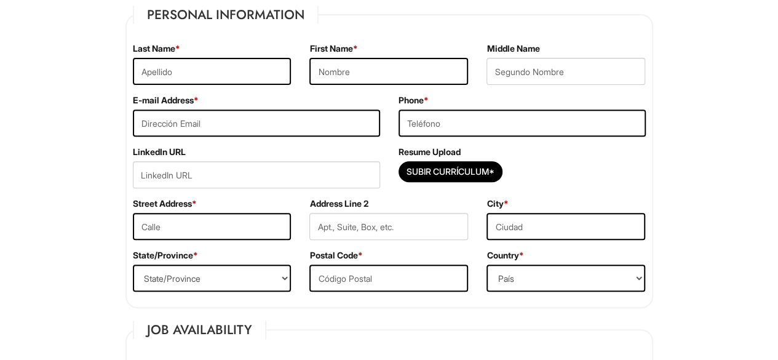
scroll to position [206, 0]
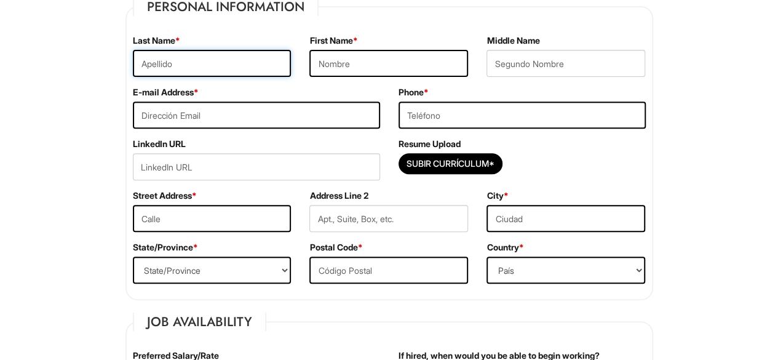
click at [257, 60] on input "text" at bounding box center [212, 63] width 159 height 27
type input "[PERSON_NAME]"
click at [432, 75] on input "text" at bounding box center [389, 63] width 159 height 27
type input "[PERSON_NAME]"
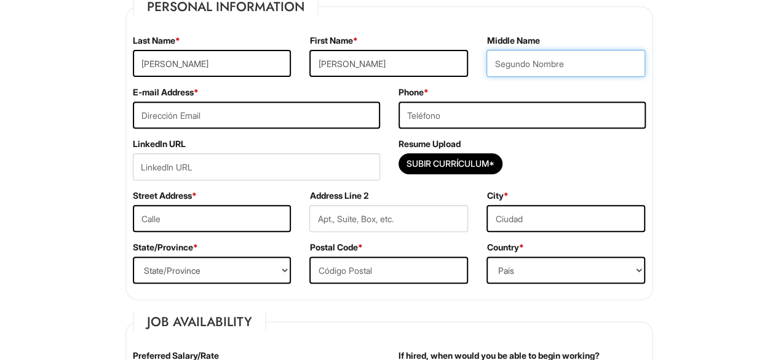
click at [571, 66] on input "text" at bounding box center [566, 63] width 159 height 27
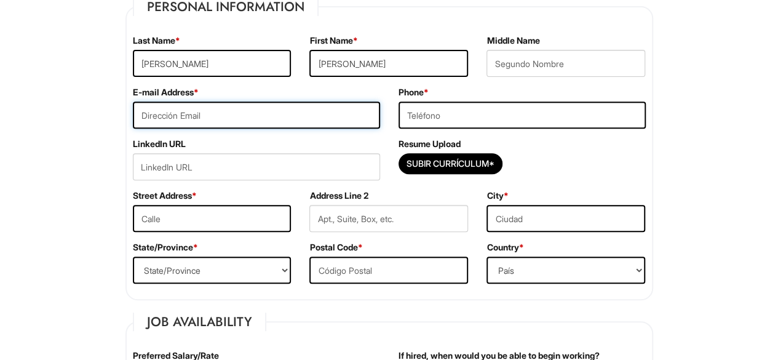
click at [334, 118] on input "email" at bounding box center [256, 115] width 247 height 27
type input "[EMAIL_ADDRESS][DOMAIN_NAME]"
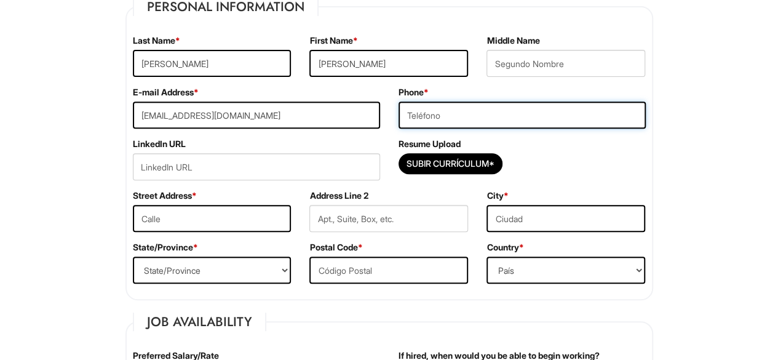
click at [515, 118] on input "tel" at bounding box center [522, 115] width 247 height 27
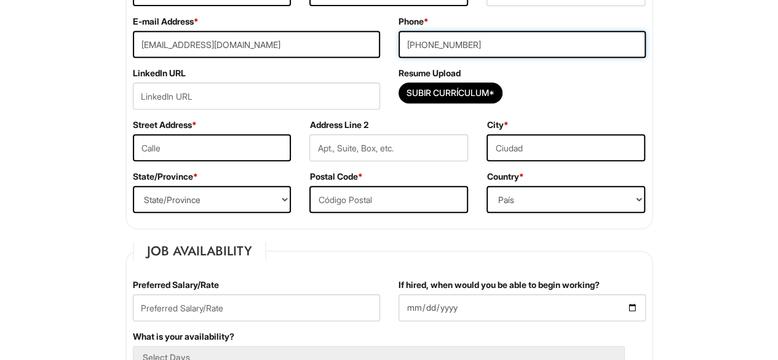
scroll to position [290, 0]
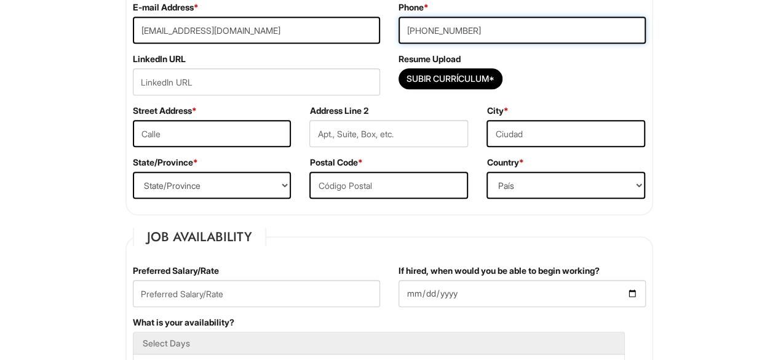
type input "[PHONE_NUMBER]"
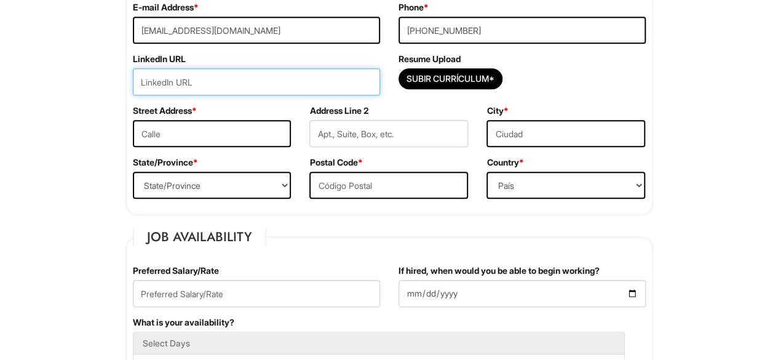
click at [312, 78] on input "url" at bounding box center [256, 81] width 247 height 27
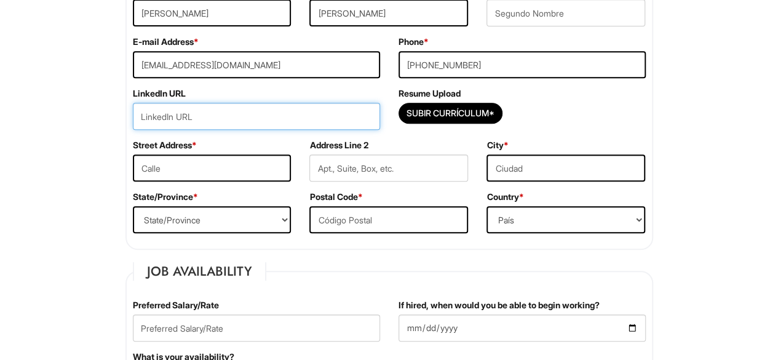
scroll to position [258, 0]
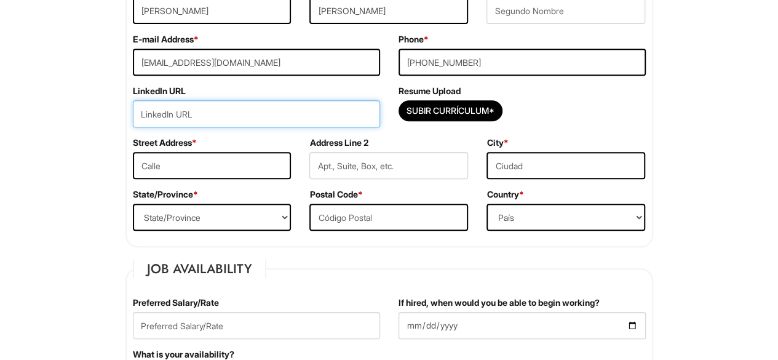
paste input "[URL][DOMAIN_NAME]"
type input "[URL][DOMAIN_NAME]"
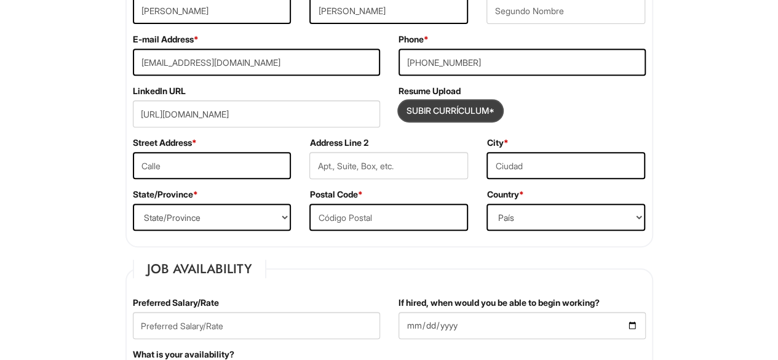
click at [468, 109] on input "Subir Currículum*" at bounding box center [450, 111] width 103 height 20
type input "C:\fakepath\[PERSON_NAME] [PERSON_NAME].[PERSON_NAME] 2025_.pdf"
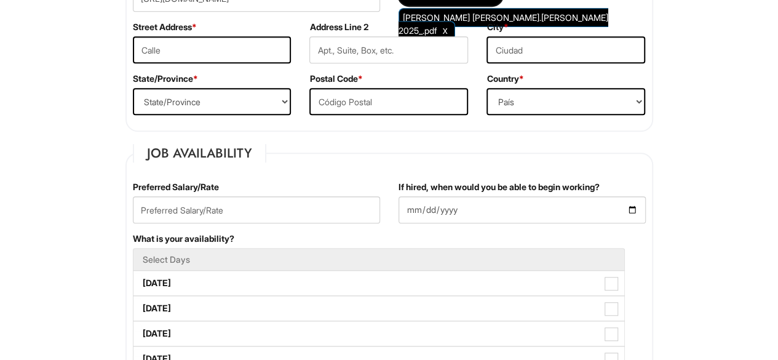
scroll to position [381, 0]
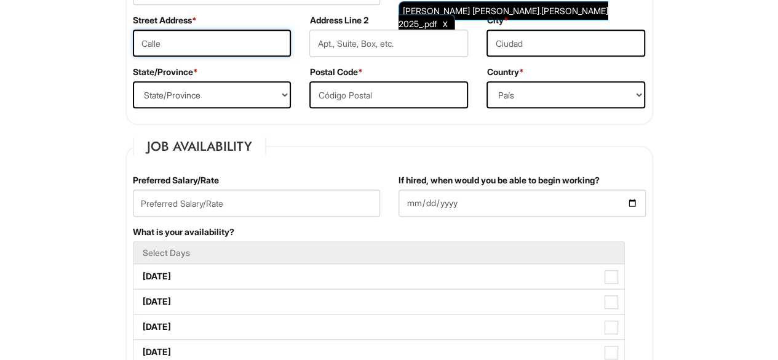
click at [217, 46] on input "text" at bounding box center [212, 43] width 159 height 27
type input "[STREET_ADDRESS]"
click at [524, 46] on input "text" at bounding box center [566, 43] width 159 height 27
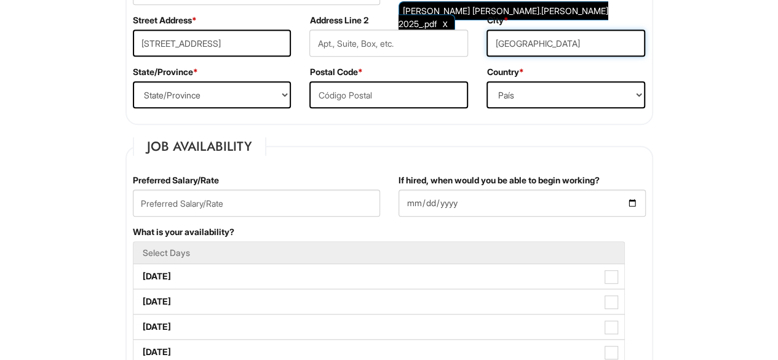
type input "[GEOGRAPHIC_DATA]"
click at [273, 92] on select "State/Province [US_STATE] [US_STATE] [US_STATE] [US_STATE] [US_STATE] [US_STATE…" at bounding box center [212, 94] width 159 height 27
select select "FL"
click at [133, 81] on select "State/Province [US_STATE] [US_STATE] [US_STATE] [US_STATE] [US_STATE] [US_STATE…" at bounding box center [212, 94] width 159 height 27
click at [351, 96] on input "text" at bounding box center [389, 94] width 159 height 27
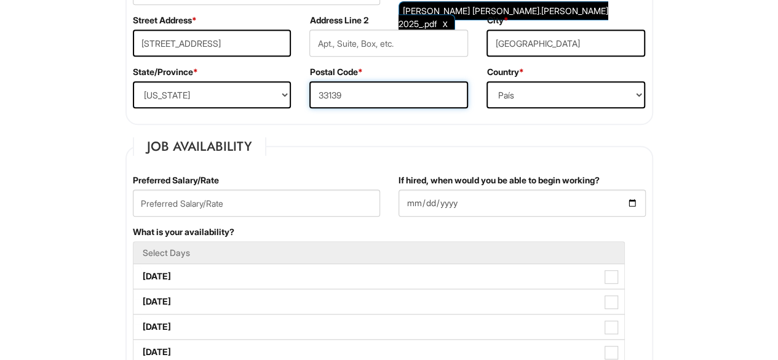
type input "33139"
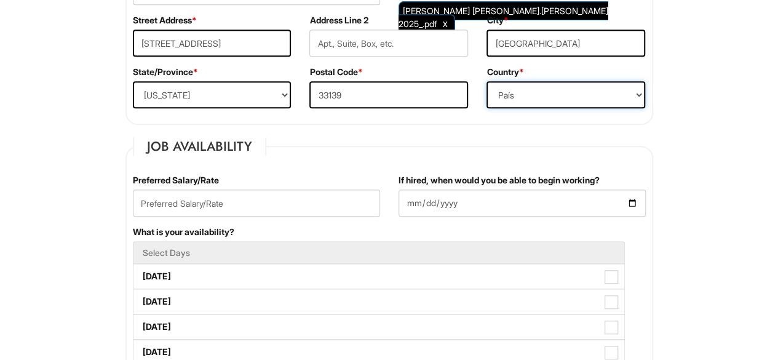
click at [551, 100] on select "[GEOGRAPHIC_DATA] [GEOGRAPHIC_DATA] [GEOGRAPHIC_DATA] [US_STATE] [GEOGRAPHIC_DA…" at bounding box center [566, 94] width 159 height 27
select select "[GEOGRAPHIC_DATA]"
click at [487, 81] on select "[GEOGRAPHIC_DATA] [GEOGRAPHIC_DATA] [GEOGRAPHIC_DATA] [US_STATE] [GEOGRAPHIC_DA…" at bounding box center [566, 94] width 159 height 27
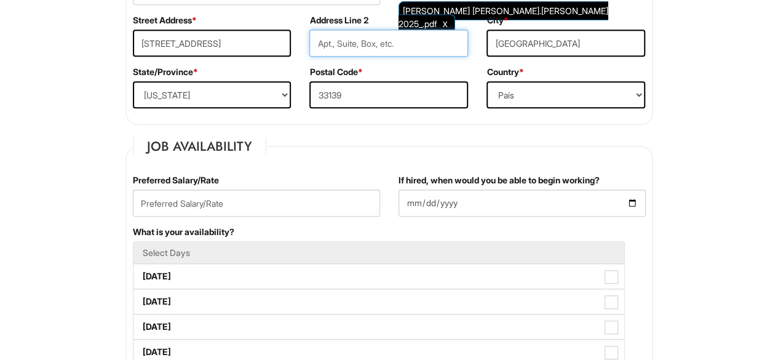
click at [383, 41] on input "text" at bounding box center [389, 43] width 159 height 27
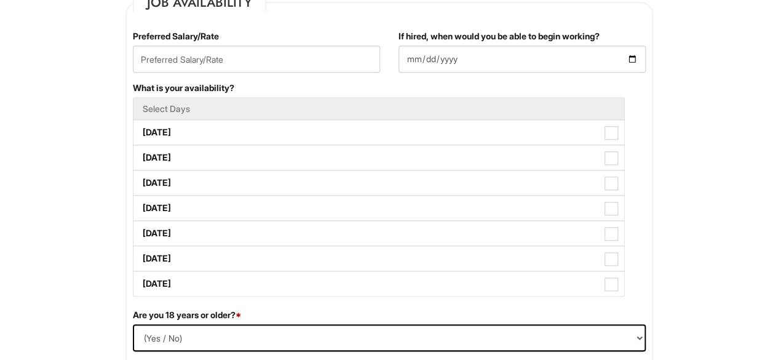
scroll to position [522, 0]
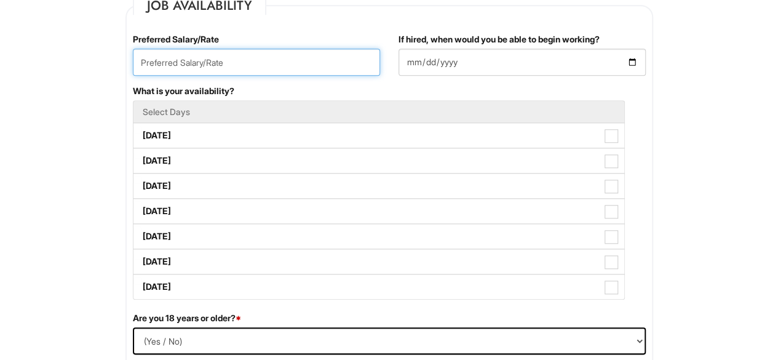
click at [329, 59] on input "text" at bounding box center [256, 62] width 247 height 27
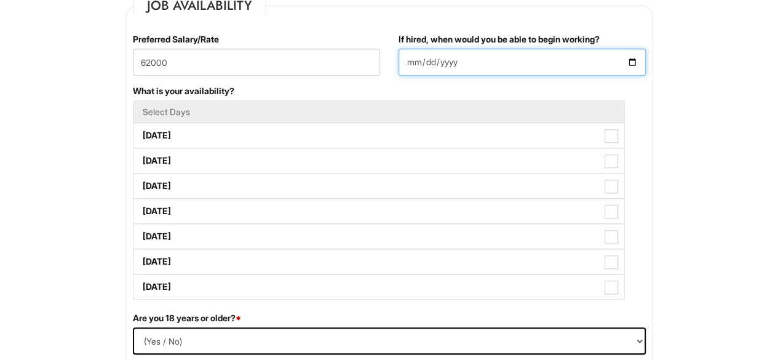
click at [504, 60] on input "If hired, when would you be able to begin working?" at bounding box center [522, 62] width 247 height 27
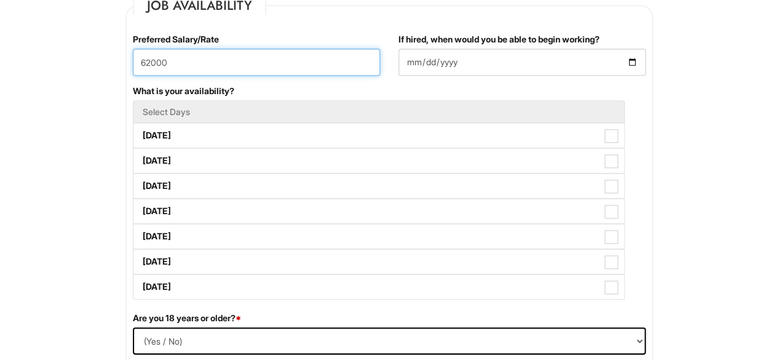
click at [153, 63] on input "62000" at bounding box center [256, 62] width 247 height 27
click at [141, 58] on input "59000" at bounding box center [256, 62] width 247 height 27
type input "+59000"
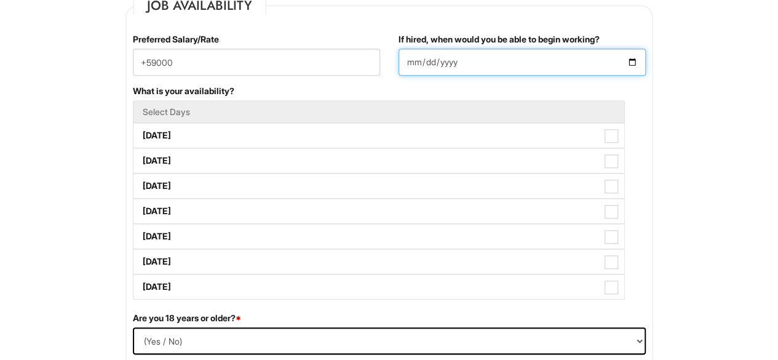
click at [441, 50] on input "If hired, when would you be able to begin working?" at bounding box center [522, 62] width 247 height 27
click at [634, 65] on input "If hired, when would you be able to begin working?" at bounding box center [522, 62] width 247 height 27
type input "[DATE]"
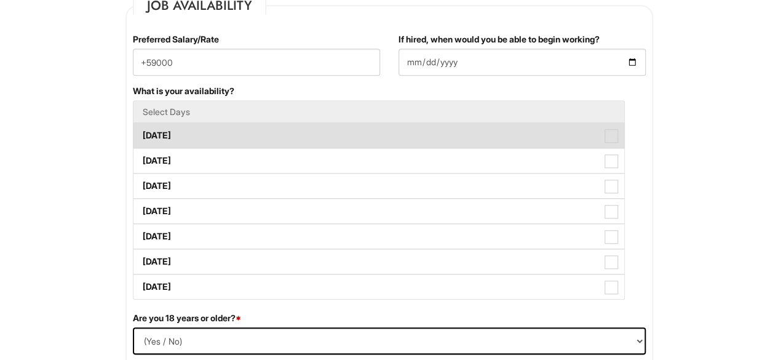
click at [335, 142] on label "[DATE]" at bounding box center [379, 135] width 491 height 25
click at [142, 134] on Available_Monday "[DATE]" at bounding box center [138, 130] width 8 height 8
checkbox Available_Monday "true"
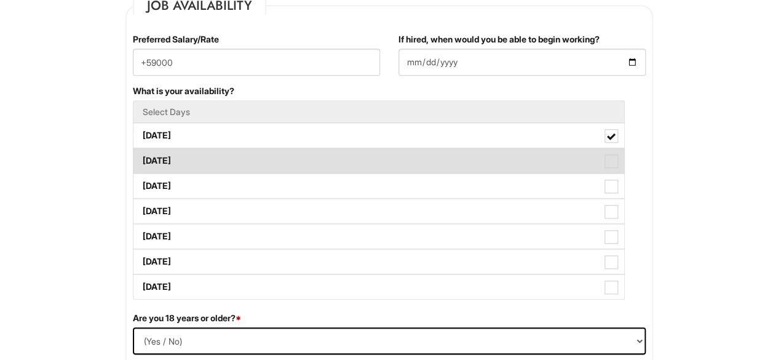
click at [302, 166] on label "[DATE]" at bounding box center [379, 160] width 491 height 25
click at [142, 159] on Available_Tuesday "[DATE]" at bounding box center [138, 155] width 8 height 8
checkbox Available_Tuesday "true"
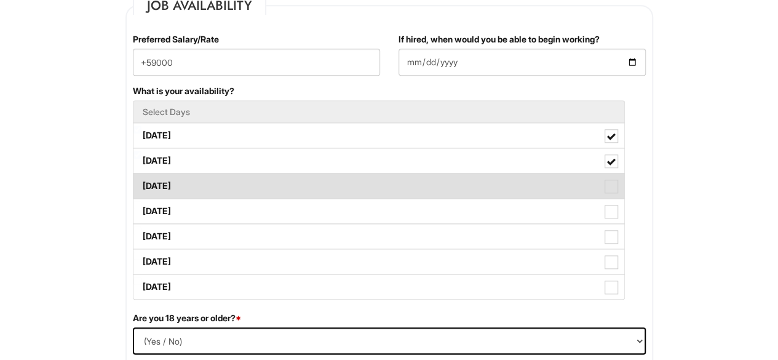
click at [288, 184] on label "[DATE]" at bounding box center [379, 186] width 491 height 25
click at [142, 184] on Available_Wednesday "[DATE]" at bounding box center [138, 180] width 8 height 8
checkbox Available_Wednesday "true"
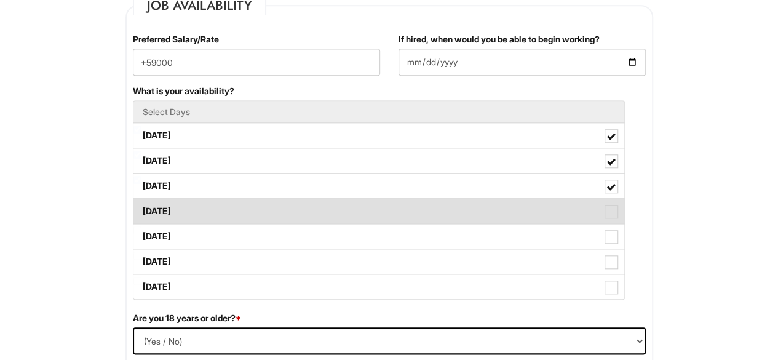
click at [268, 206] on label "[DATE]" at bounding box center [379, 211] width 491 height 25
click at [142, 206] on Available_Thursday "[DATE]" at bounding box center [138, 205] width 8 height 8
checkbox Available_Thursday "true"
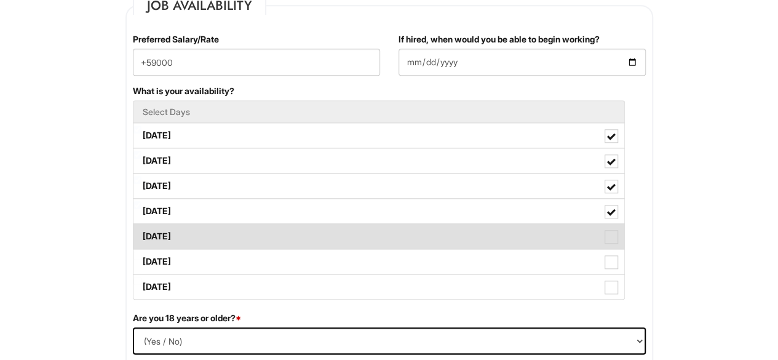
click at [245, 233] on label "[DATE]" at bounding box center [379, 236] width 491 height 25
click at [142, 233] on Available_Friday "[DATE]" at bounding box center [138, 230] width 8 height 8
checkbox Available_Friday "true"
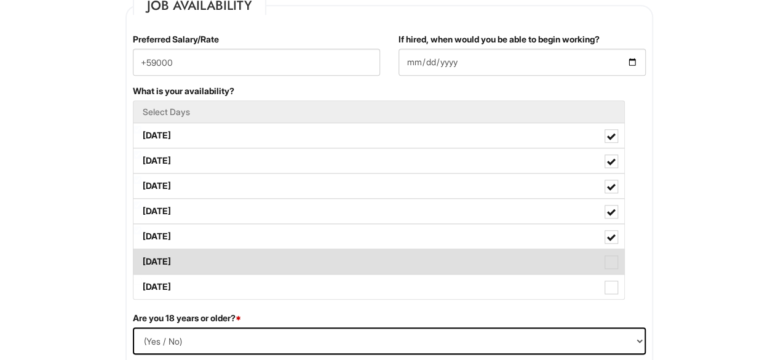
click at [230, 260] on label "[DATE]" at bounding box center [379, 261] width 491 height 25
click at [142, 260] on Available_Saturday "[DATE]" at bounding box center [138, 256] width 8 height 8
checkbox Available_Saturday "true"
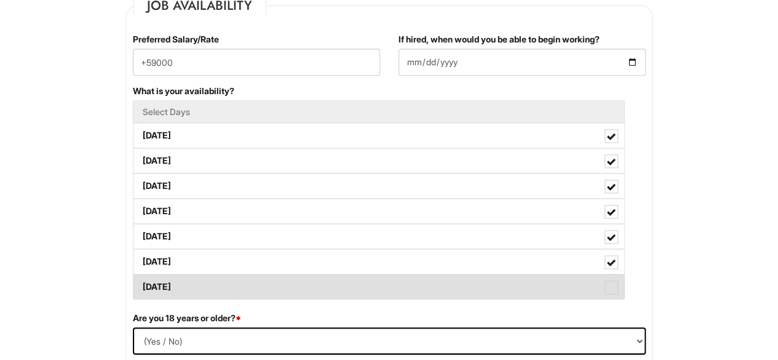
click at [218, 283] on label "[DATE]" at bounding box center [379, 286] width 491 height 25
click at [142, 283] on Available_Sunday "[DATE]" at bounding box center [138, 281] width 8 height 8
checkbox Available_Sunday "true"
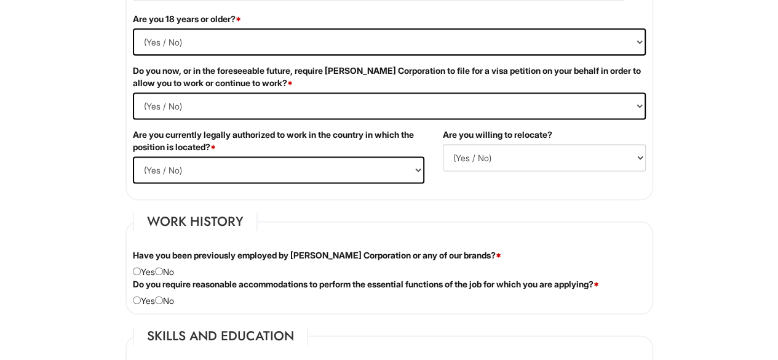
scroll to position [822, 0]
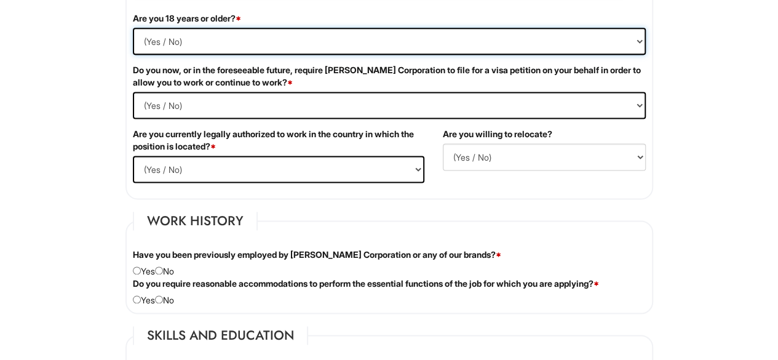
click at [613, 28] on select "(Yes / No) Si No" at bounding box center [389, 41] width 513 height 27
select select "Yes"
click at [133, 28] on select "(Yes / No) Si No" at bounding box center [389, 41] width 513 height 27
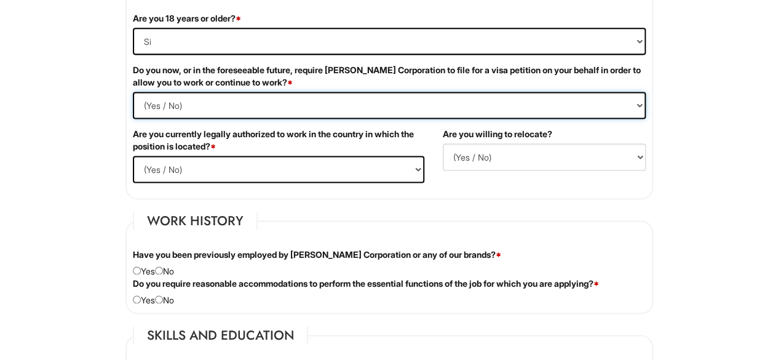
click at [589, 101] on Required "(Yes / No) Si No" at bounding box center [389, 105] width 513 height 27
select Required "No"
click at [133, 92] on Required "(Yes / No) Si No" at bounding box center [389, 105] width 513 height 27
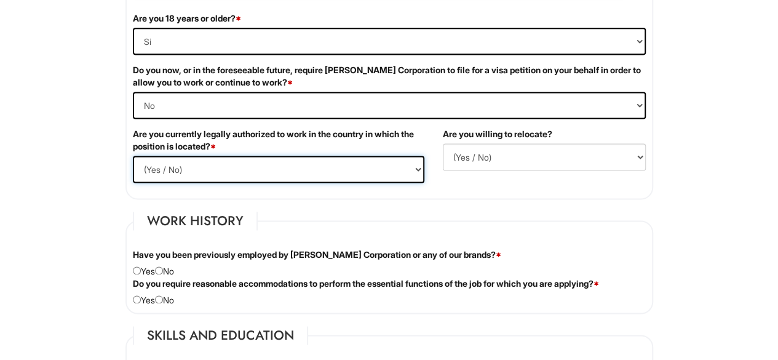
click at [417, 169] on select "(Yes / No) Si No" at bounding box center [279, 169] width 292 height 27
select select "Yes"
click at [133, 156] on select "(Yes / No) Si No" at bounding box center [279, 169] width 292 height 27
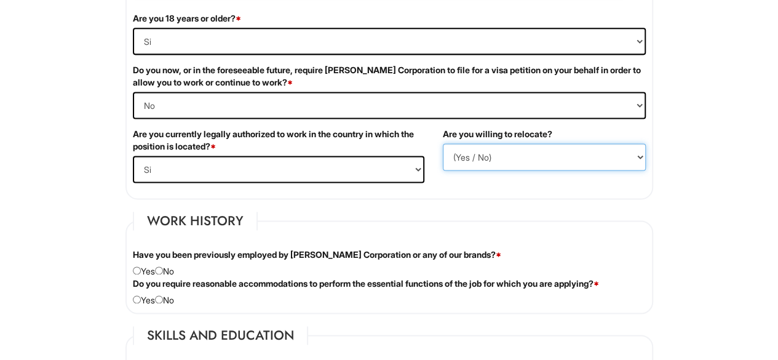
click at [531, 155] on select "(Yes / No) No Si" at bounding box center [544, 156] width 203 height 27
select select "Y"
click at [443, 143] on select "(Yes / No) No Si" at bounding box center [544, 156] width 203 height 27
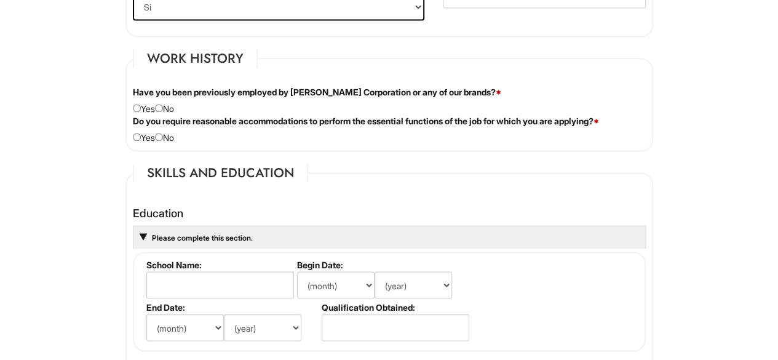
scroll to position [986, 0]
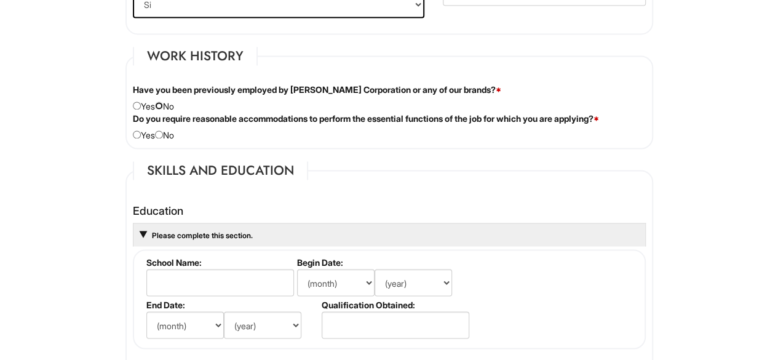
click at [163, 102] on input "radio" at bounding box center [159, 106] width 8 height 8
radio input "true"
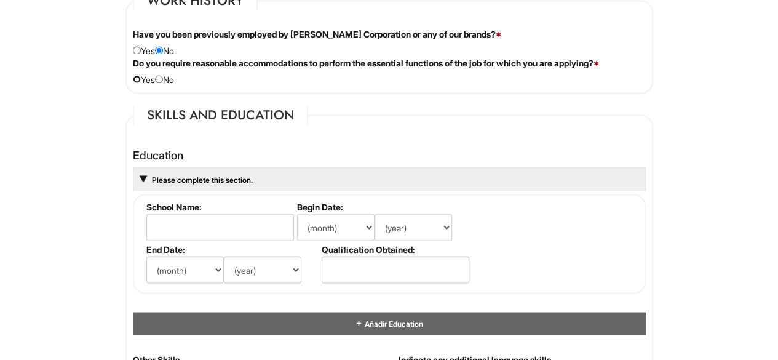
click at [135, 77] on input "radio" at bounding box center [137, 79] width 8 height 8
radio input "true"
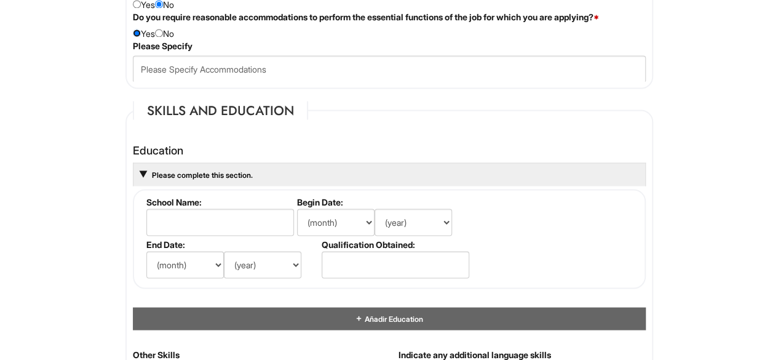
scroll to position [1094, 0]
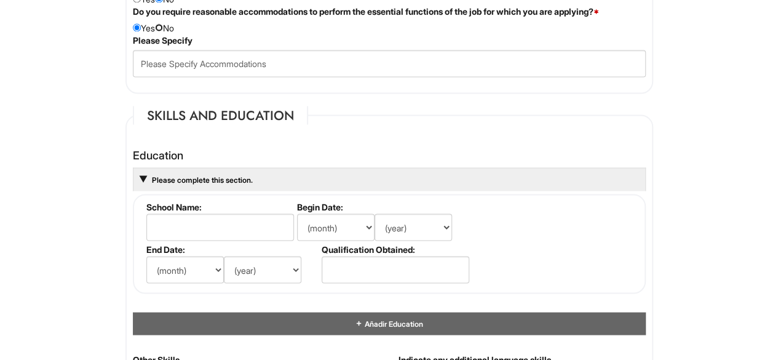
click at [163, 24] on input "radio" at bounding box center [159, 27] width 8 height 8
radio input "true"
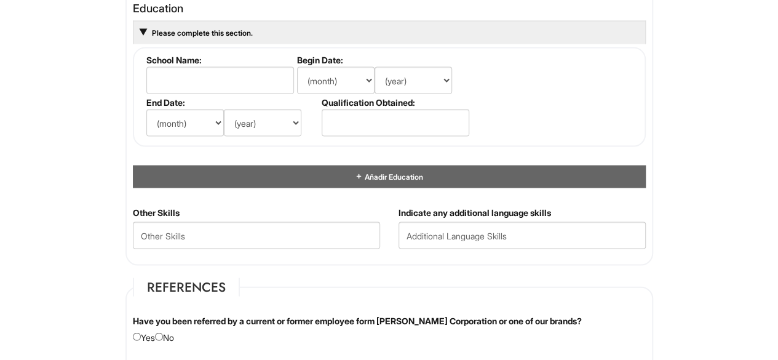
scroll to position [1190, 0]
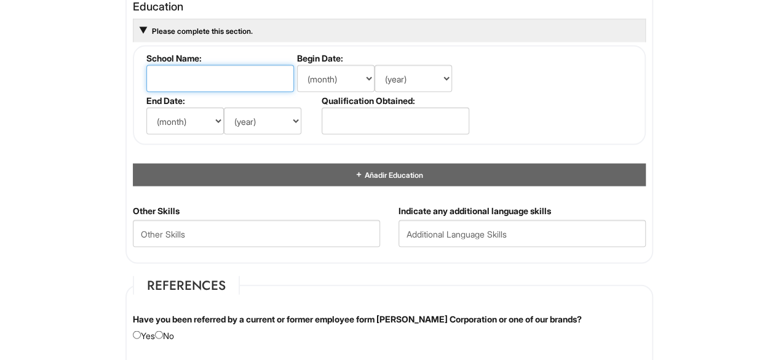
click at [160, 76] on input "text" at bounding box center [220, 78] width 148 height 27
type input "Peruvian University of Applied Science"
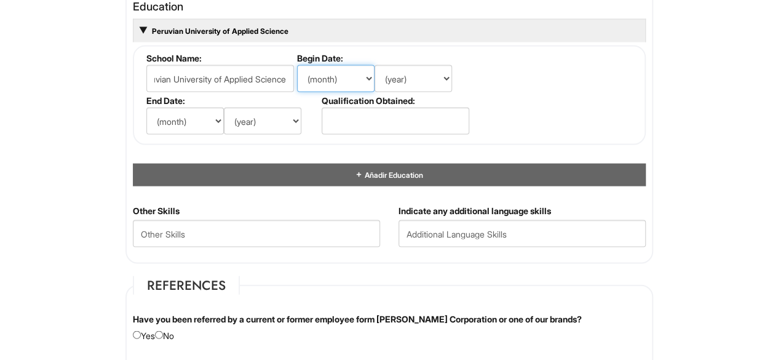
click at [360, 82] on select "(month) Ene Feb Mar Abr Mayo Jun [DATE] Ago Set Oct Nov Dic" at bounding box center [336, 78] width 78 height 27
select select "7"
click at [297, 65] on select "(month) Ene Feb Mar Abr Mayo Jun [DATE] Ago Set Oct Nov Dic" at bounding box center [336, 78] width 78 height 27
click at [444, 84] on select "(year) 2029 2028 2027 2026 2025 2024 2023 2022 2021 2020 2019 2018 2017 2016 20…" at bounding box center [414, 78] width 78 height 27
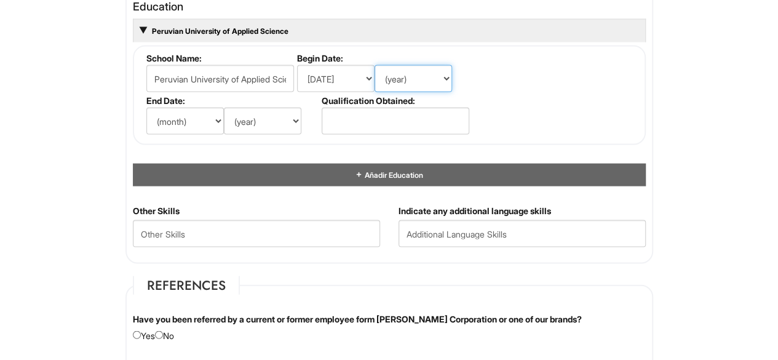
select select "2007"
click at [375, 65] on select "(year) 2029 2028 2027 2026 2025 2024 2023 2022 2021 2020 2019 2018 2017 2016 20…" at bounding box center [414, 78] width 78 height 27
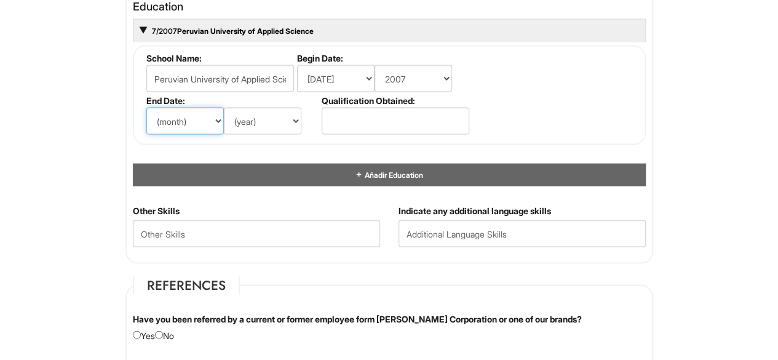
click at [220, 116] on select "(month) Ene Feb Mar Abr Mayo Jun [DATE] Ago Set Oct Nov Dic" at bounding box center [185, 121] width 78 height 27
select select "12"
click at [146, 108] on select "(month) Ene Feb Mar Abr Mayo Jun [DATE] Ago Set Oct Nov Dic" at bounding box center [185, 121] width 78 height 27
click at [290, 124] on select "(year) 2029 2028 2027 2026 2025 2024 2023 2022 2021 2020 2019 2018 2017 2016 20…" at bounding box center [263, 121] width 78 height 27
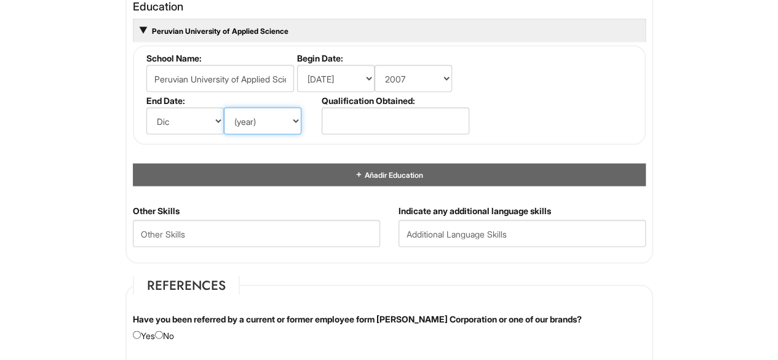
click at [297, 118] on select "(year) 2029 2028 2027 2026 2025 2024 2023 2022 2021 2020 2019 2018 2017 2016 20…" at bounding box center [263, 121] width 78 height 27
select select "2012"
click at [224, 108] on select "(year) 2029 2028 2027 2026 2025 2024 2023 2022 2021 2020 2019 2018 2017 2016 20…" at bounding box center [263, 121] width 78 height 27
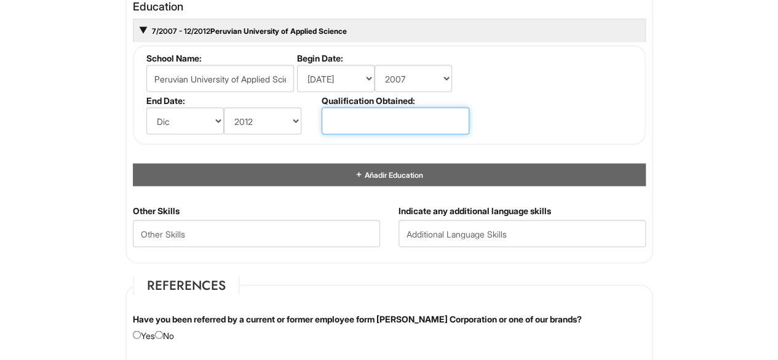
click at [408, 120] on input "text" at bounding box center [396, 121] width 148 height 27
type input "M"
type input "Degree in Business"
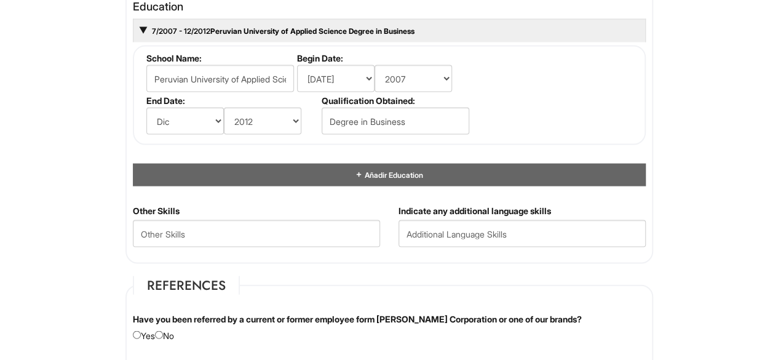
click at [657, 117] on div "Personal Information Last Name * [PERSON_NAME] First Name * [PERSON_NAME] Middl…" at bounding box center [389, 46] width 546 height 2090
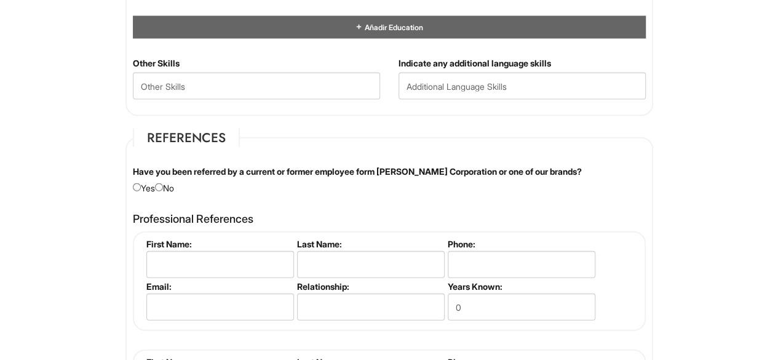
scroll to position [1340, 0]
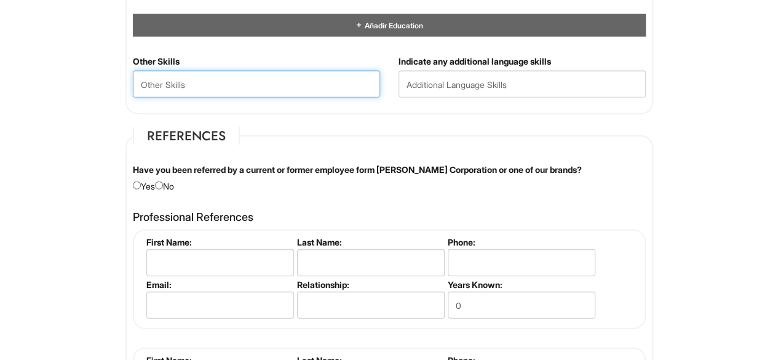
click at [314, 84] on Skills "text" at bounding box center [256, 84] width 247 height 27
click at [140, 82] on Skills "Negotiation, Inventory Management" at bounding box center [256, 84] width 247 height 27
click at [348, 81] on Skills "Sales Trainer, Negotiation, Inventory Management" at bounding box center [256, 84] width 247 height 27
click at [246, 84] on Skills "Sales Trainer, Negotiation, Inventory Management" at bounding box center [256, 84] width 247 height 27
type Skills "Sales Trainer, Negotiation, Team Leader, Inventory Management"
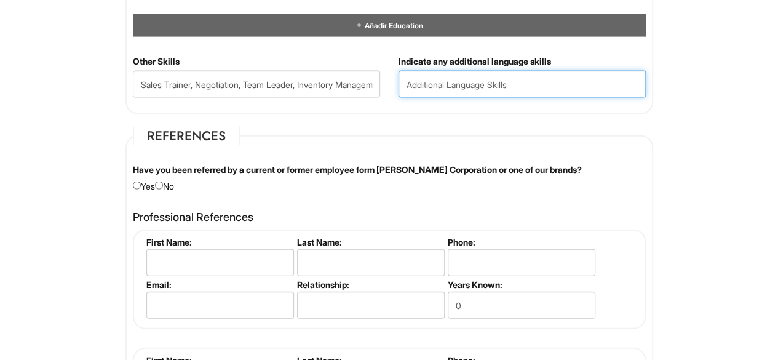
click at [471, 78] on input "text" at bounding box center [522, 84] width 247 height 27
type input "S"
click at [476, 86] on input "English, Spanish, Italian." at bounding box center [522, 84] width 247 height 27
type input "English, Spanish, both native. Intermediate Italian."
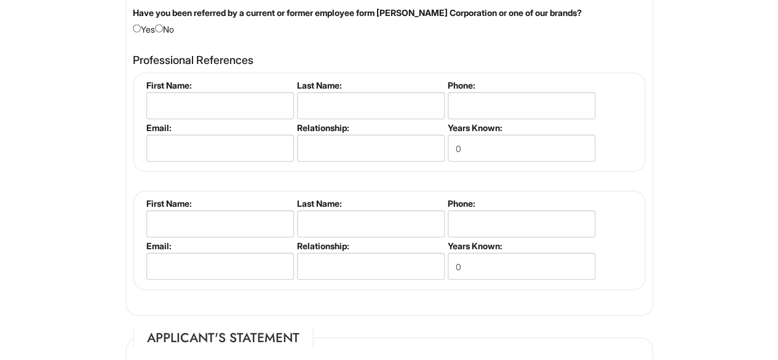
scroll to position [1498, 0]
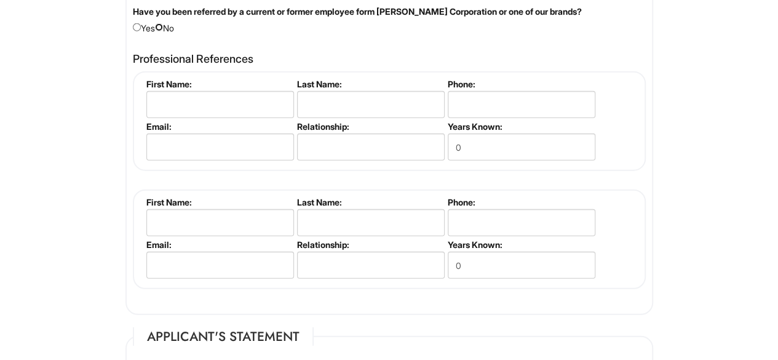
click at [163, 23] on input "radio" at bounding box center [159, 27] width 8 height 8
radio input "true"
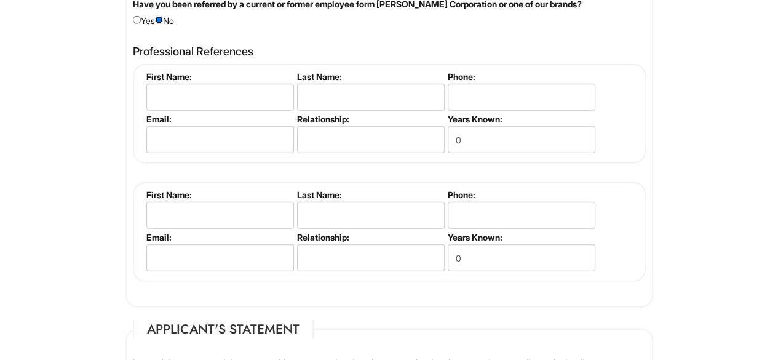
scroll to position [1501, 0]
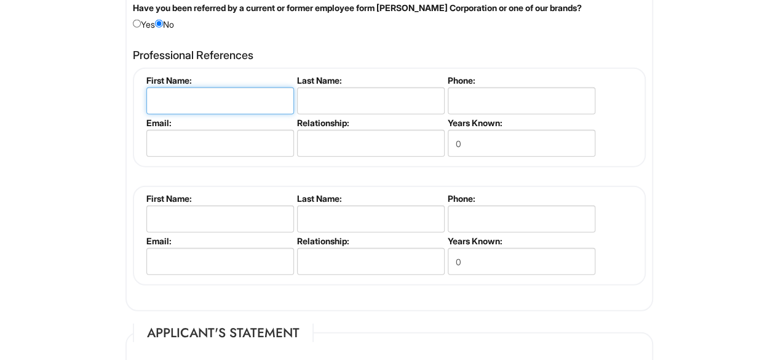
click at [175, 97] on input "text" at bounding box center [220, 100] width 148 height 27
type input "[PERSON_NAME]"
drag, startPoint x: 199, startPoint y: 91, endPoint x: 102, endPoint y: 94, distance: 97.3
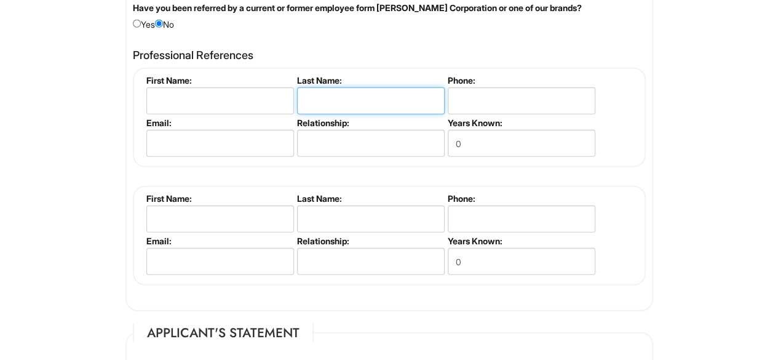
click at [331, 98] on input "text" at bounding box center [371, 100] width 148 height 27
paste input "[PERSON_NAME]"
type input "[PERSON_NAME]"
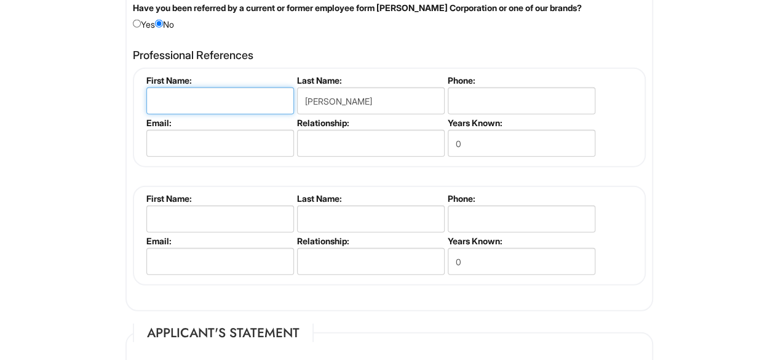
click at [256, 89] on input "text" at bounding box center [220, 100] width 148 height 27
type input "[PERSON_NAME]"
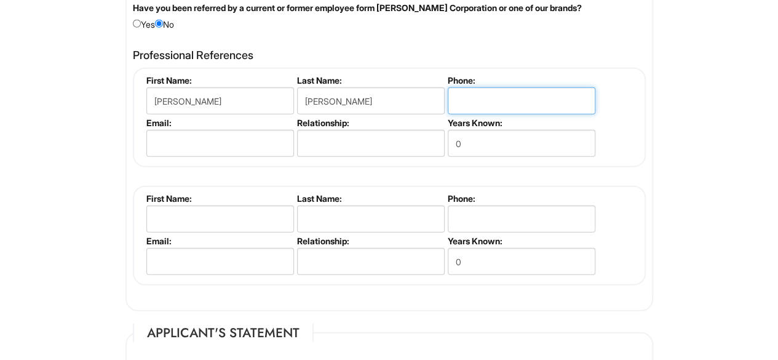
click at [468, 105] on input "tel" at bounding box center [522, 100] width 148 height 27
type input "[PHONE_NUMBER]"
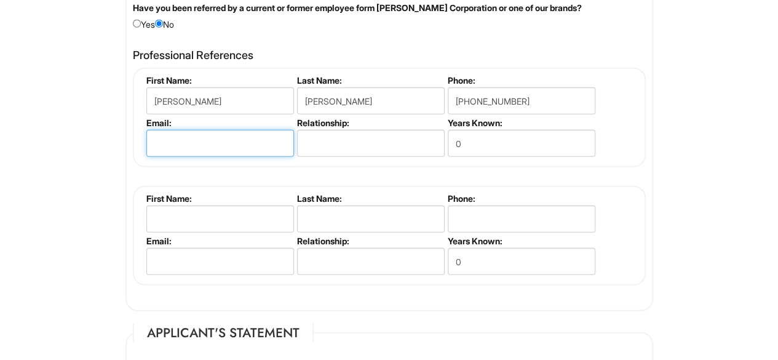
click at [263, 135] on input "email" at bounding box center [220, 143] width 148 height 27
type input "[EMAIL_ADDRESS][DOMAIN_NAME]"
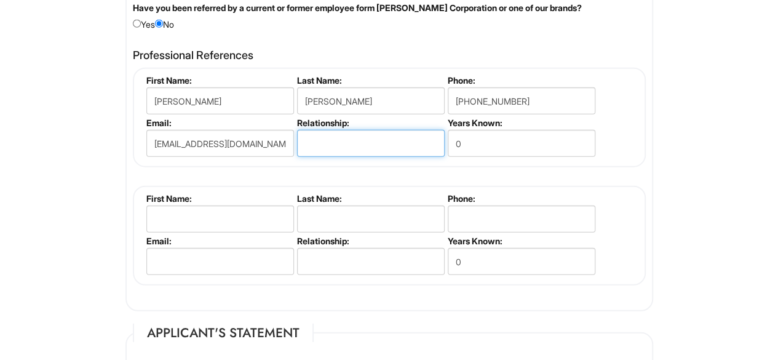
click at [338, 149] on input "text" at bounding box center [371, 143] width 148 height 27
drag, startPoint x: 346, startPoint y: 140, endPoint x: 247, endPoint y: 140, distance: 98.5
click at [247, 75] on ul "First Name: [PERSON_NAME] Last Name: [PERSON_NAME] Phone: [PHONE_NUMBER] Email:…" at bounding box center [390, 75] width 495 height 0
type input "Employer"
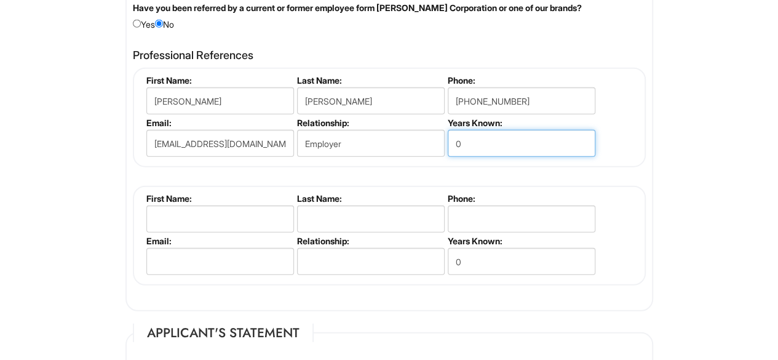
click at [471, 140] on input "0" at bounding box center [522, 143] width 148 height 27
type input "5"
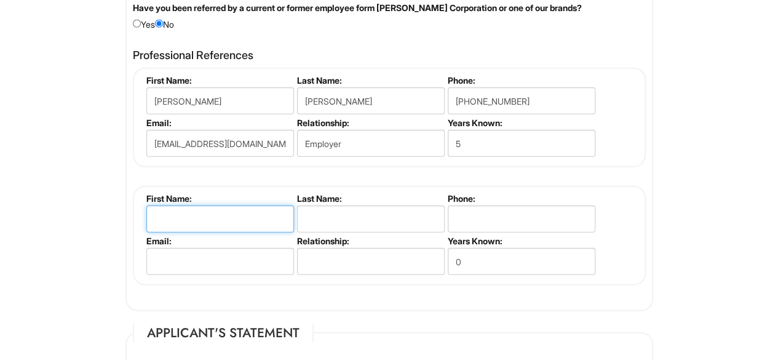
click at [222, 214] on input "text" at bounding box center [220, 219] width 148 height 27
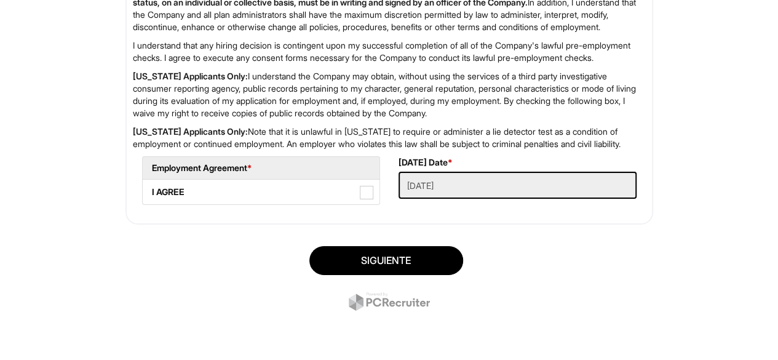
scroll to position [2087, 0]
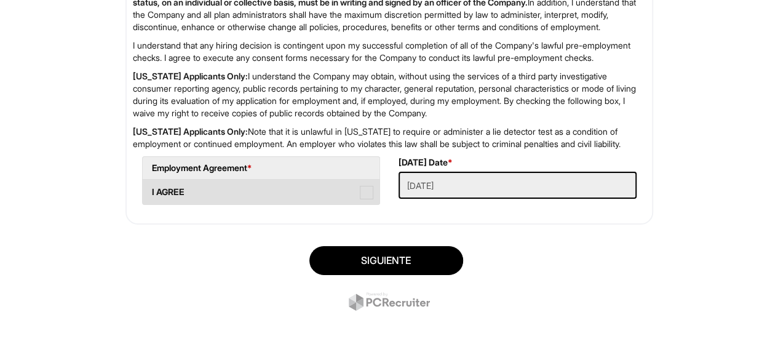
click at [367, 195] on span at bounding box center [367, 193] width 14 height 14
click at [151, 190] on AGREE "I AGREE" at bounding box center [147, 186] width 8 height 8
checkbox AGREE "true"
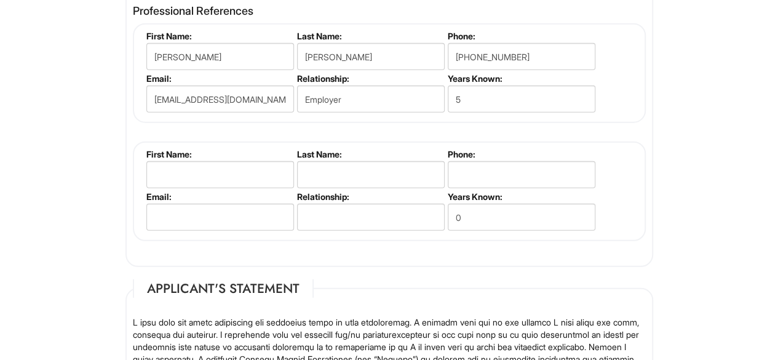
scroll to position [1543, 0]
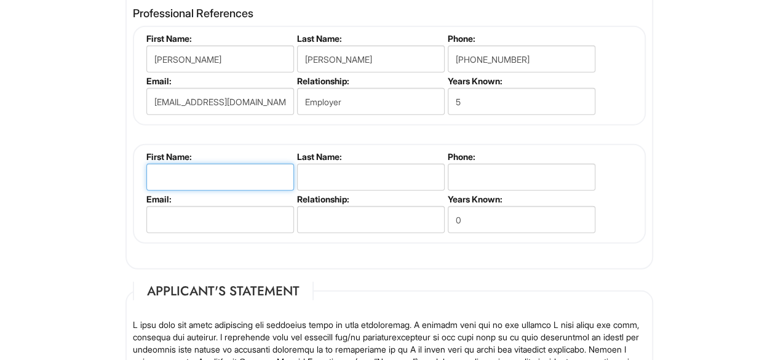
click at [234, 175] on input "text" at bounding box center [220, 177] width 148 height 27
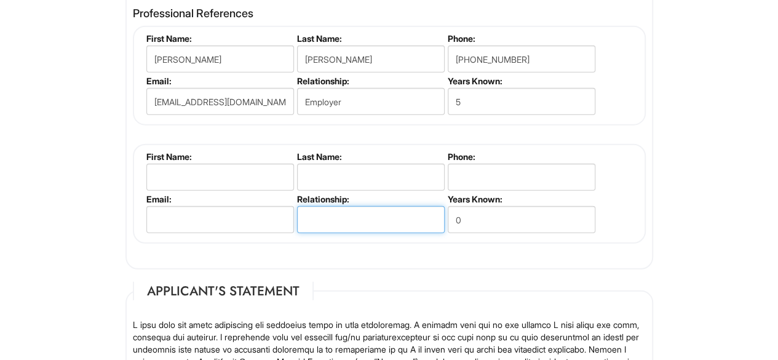
click at [319, 223] on input "text" at bounding box center [371, 219] width 148 height 27
type input "Coworker"
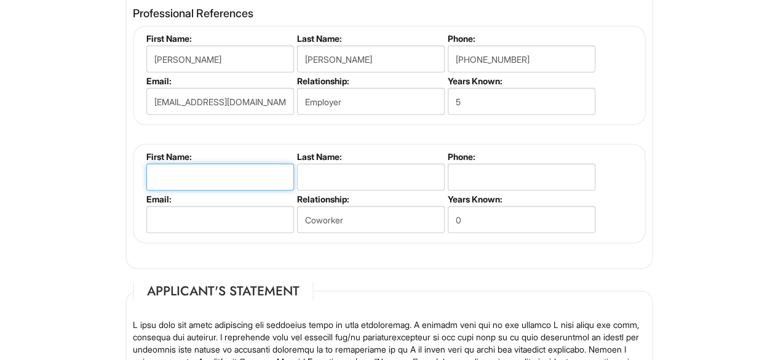
click at [229, 172] on input "text" at bounding box center [220, 177] width 148 height 27
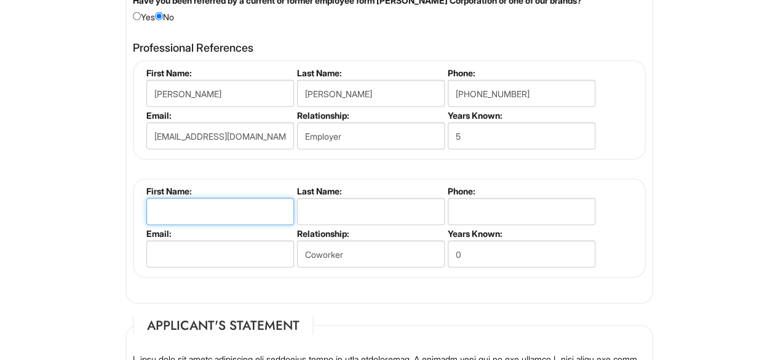
scroll to position [1529, 0]
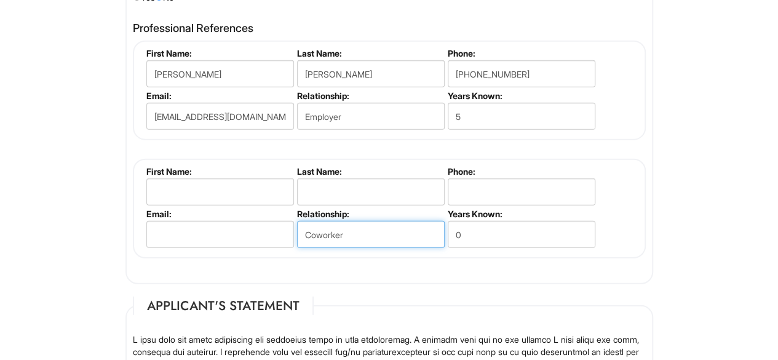
drag, startPoint x: 374, startPoint y: 233, endPoint x: 121, endPoint y: 220, distance: 252.7
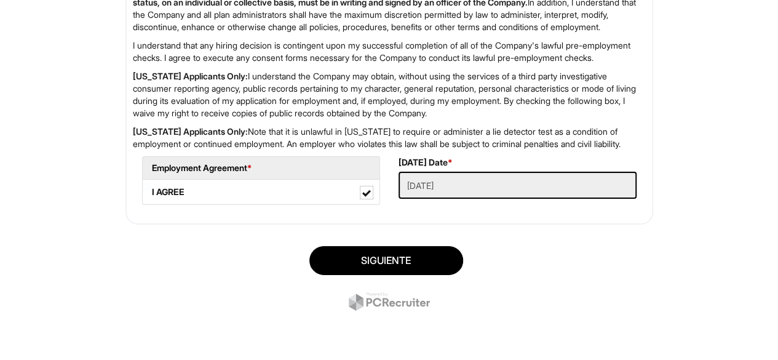
scroll to position [2087, 0]
click at [488, 190] on Applied "[DATE]" at bounding box center [518, 185] width 238 height 27
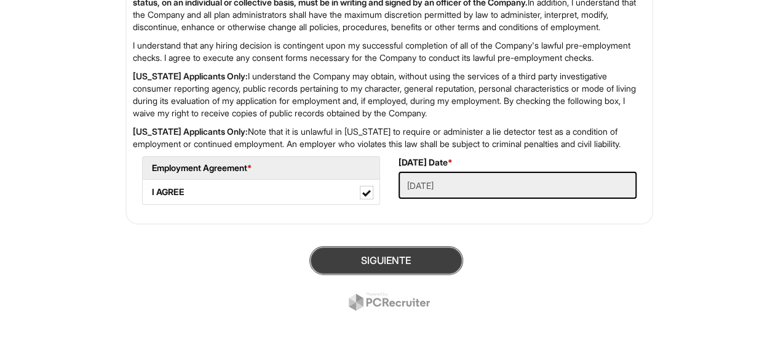
click at [398, 260] on button "Siguiente" at bounding box center [387, 260] width 154 height 29
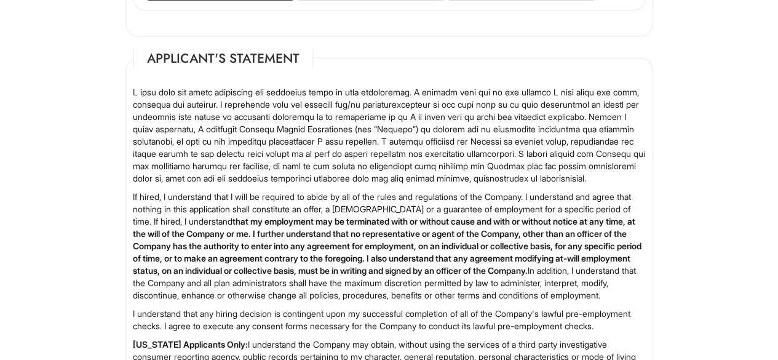
scroll to position [1756, 0]
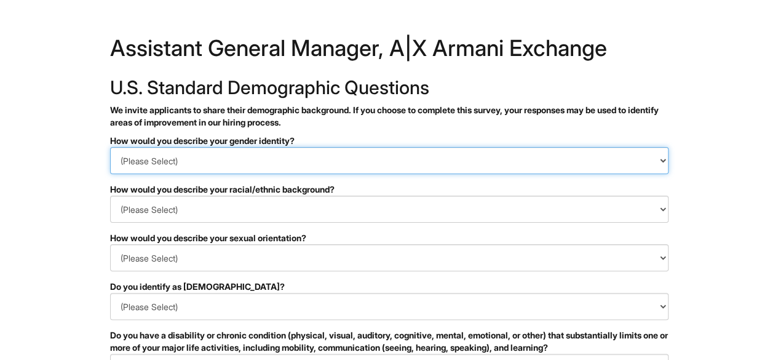
click at [130, 163] on select "(Please Select) Man Woman Non-binary I prefer to self-describe I don't wish to …" at bounding box center [389, 160] width 559 height 27
select select "Woman"
click at [110, 147] on select "(Please Select) Man Woman Non-binary I prefer to self-describe I don't wish to …" at bounding box center [389, 160] width 559 height 27
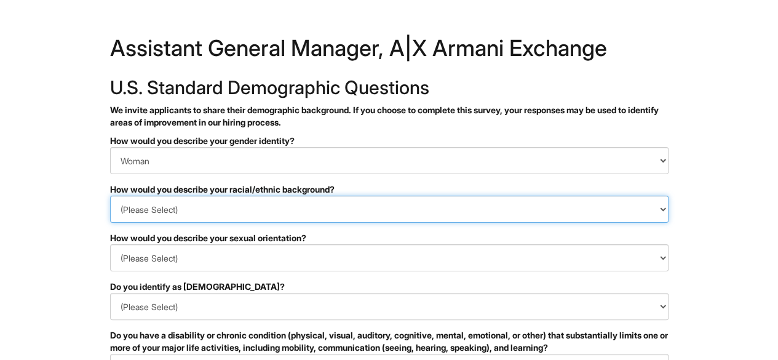
click at [126, 214] on select "(Please Select) Black or of African descent East Asian Hispanic, Latinx or of S…" at bounding box center [389, 209] width 559 height 27
select select "Hispanic, Latinx or of Spanish Origin"
click at [110, 196] on select "(Please Select) Black or of African descent East Asian Hispanic, Latinx or of S…" at bounding box center [389, 209] width 559 height 27
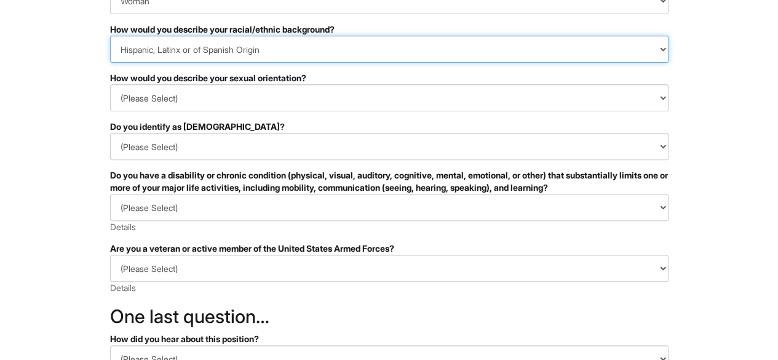
scroll to position [161, 0]
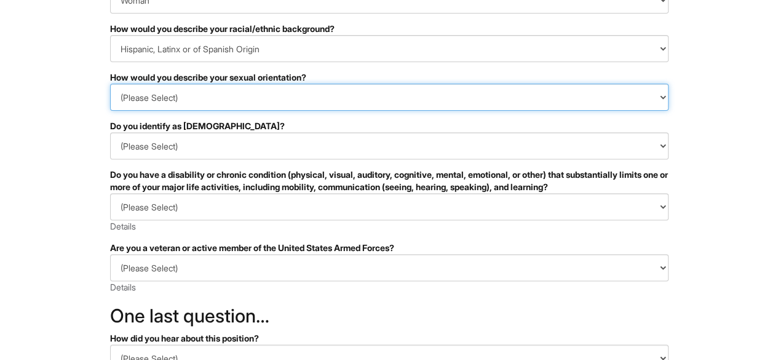
click at [143, 100] on select "(Please Select) Asexual Bisexual and/or pansexual Gay Heterosexual Lesbian Quee…" at bounding box center [389, 97] width 559 height 27
select select "Heterosexual"
click at [110, 84] on select "(Please Select) Asexual Bisexual and/or pansexual Gay Heterosexual Lesbian Quee…" at bounding box center [389, 97] width 559 height 27
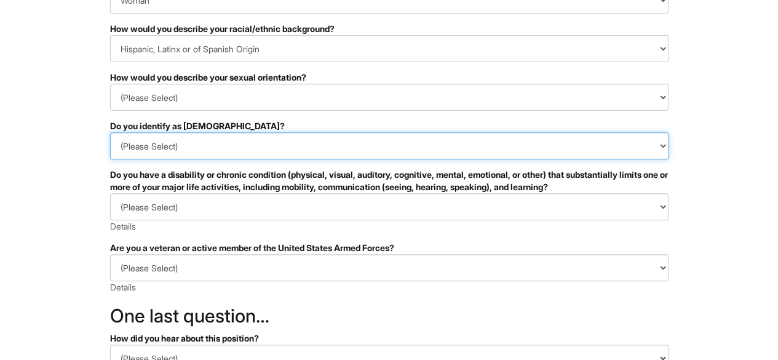
click at [119, 158] on select "(Please Select) Si No I prefer to self-describe I don't wish to answer" at bounding box center [389, 145] width 559 height 27
select select "No"
click at [110, 132] on select "(Please Select) Si No I prefer to self-describe I don't wish to answer" at bounding box center [389, 145] width 559 height 27
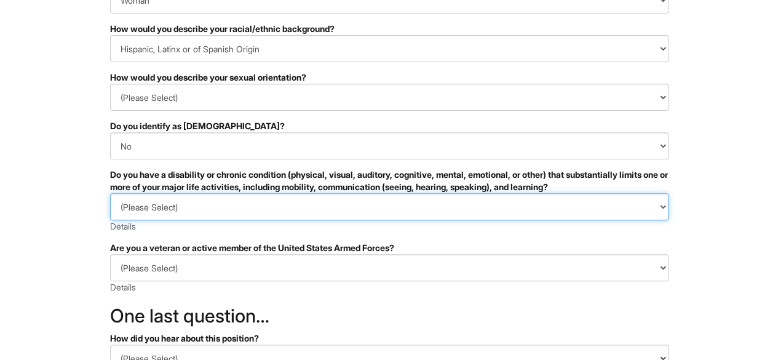
click at [123, 204] on select "(Please Select) SI, TENGO UNA DISCAPACIDAD (o antes tenía una discapacidad) NO,…" at bounding box center [389, 206] width 559 height 27
select select "NO, I DON'T HAVE A DISABILITY"
click at [110, 193] on select "(Please Select) SI, TENGO UNA DISCAPACIDAD (o antes tenía una discapacidad) NO,…" at bounding box center [389, 206] width 559 height 27
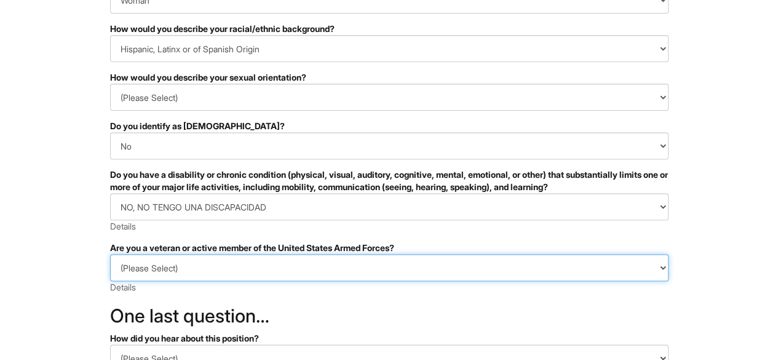
click at [118, 273] on select "(Please Select) IDENTIFICO UNA O MÁS DE LAS CLASIFICACIONES DE LOS VETERANOS PR…" at bounding box center [389, 267] width 559 height 27
select select "I AM NOT A PROTECTED VETERAN"
click at [110, 254] on select "(Please Select) IDENTIFICO UNA O MÁS DE LAS CLASIFICACIONES DE LOS VETERANOS PR…" at bounding box center [389, 267] width 559 height 27
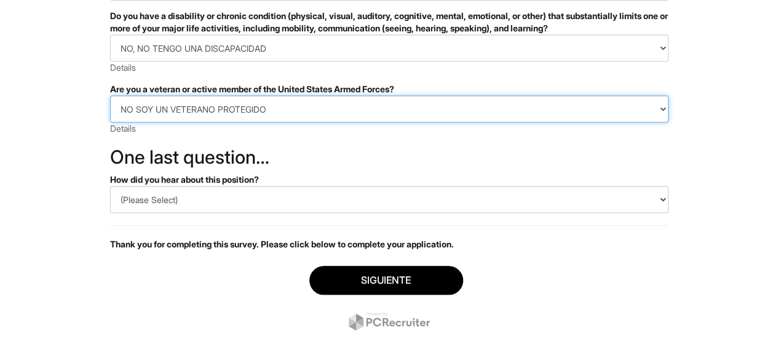
scroll to position [332, 0]
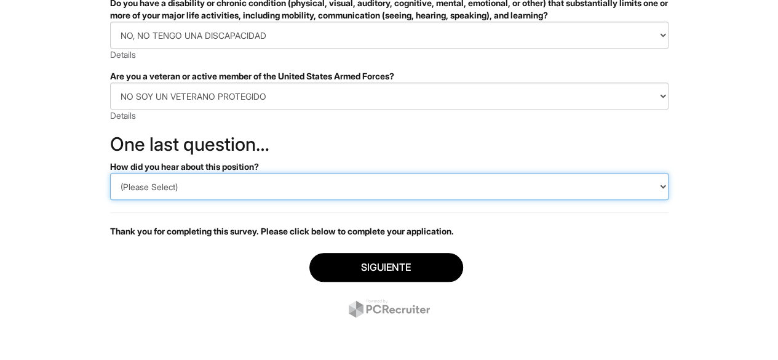
click at [141, 198] on select "(Please Select) CareerBuilder Indeed LinkedIn Monster Referencia Otro" at bounding box center [389, 186] width 559 height 27
select select "LinkedIn"
click at [110, 173] on select "(Please Select) CareerBuilder Indeed LinkedIn Monster Referencia Otro" at bounding box center [389, 186] width 559 height 27
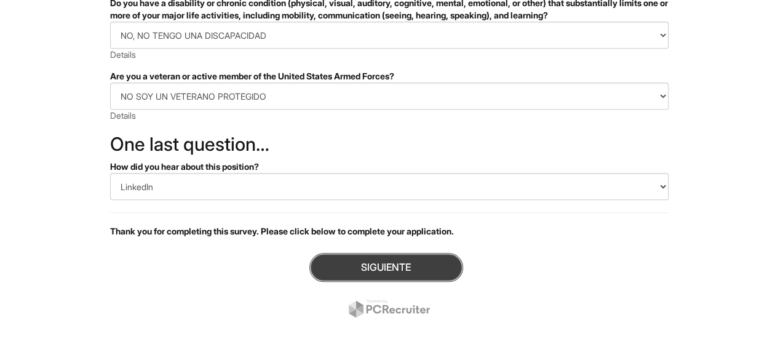
click at [365, 266] on button "Siguiente" at bounding box center [387, 267] width 154 height 29
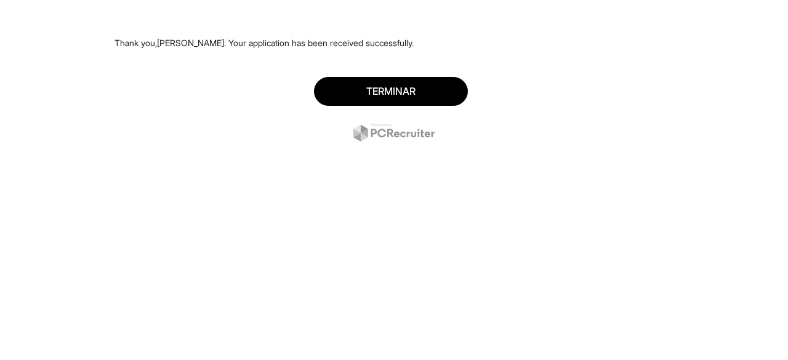
click at [433, 94] on button "Terminar" at bounding box center [391, 91] width 154 height 29
